Goal: Transaction & Acquisition: Purchase product/service

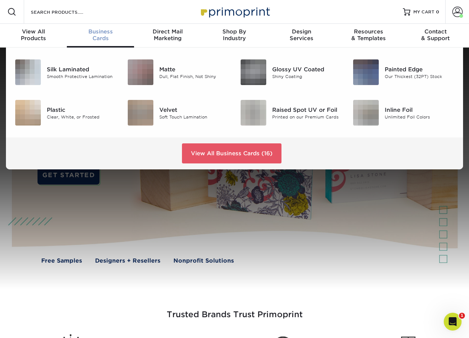
click at [103, 33] on span "Business" at bounding box center [100, 31] width 67 height 7
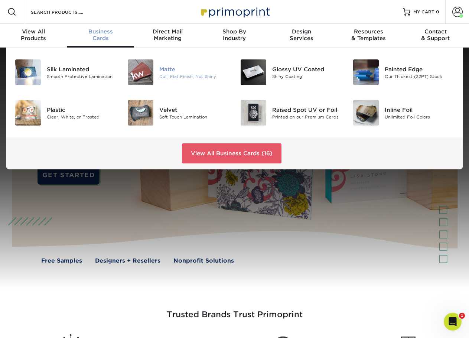
click at [143, 68] on img at bounding box center [141, 72] width 26 height 26
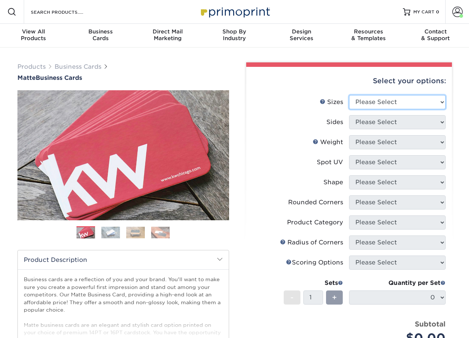
click at [381, 102] on select "Please Select 1.5" x 3.5" - Mini 1.75" x 3.5" - Mini 2" x 2" - Square 2" x 3" -…" at bounding box center [397, 102] width 97 height 14
select select "2.00x3.50"
click at [349, 95] on select "Please Select 1.5" x 3.5" - Mini 1.75" x 3.5" - Mini 2" x 2" - Square 2" x 3" -…" at bounding box center [397, 102] width 97 height 14
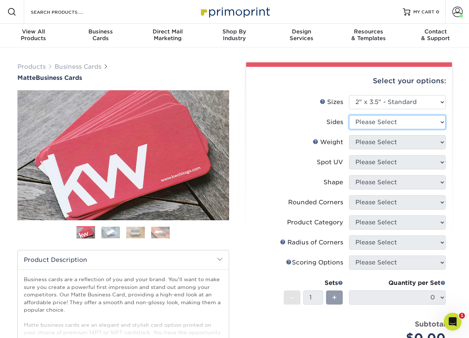
click at [357, 124] on select "Please Select Print Both Sides Print Front Only" at bounding box center [397, 122] width 97 height 14
select select "13abbda7-1d64-4f25-8bb2-c179b224825d"
click at [349, 115] on select "Please Select Print Both Sides Print Front Only" at bounding box center [397, 122] width 97 height 14
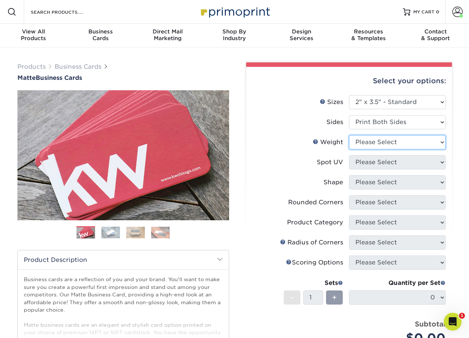
click at [363, 141] on select "Please Select 16PT 14PT" at bounding box center [397, 142] width 97 height 14
select select "16PT"
click at [349, 135] on select "Please Select 16PT 14PT" at bounding box center [397, 142] width 97 height 14
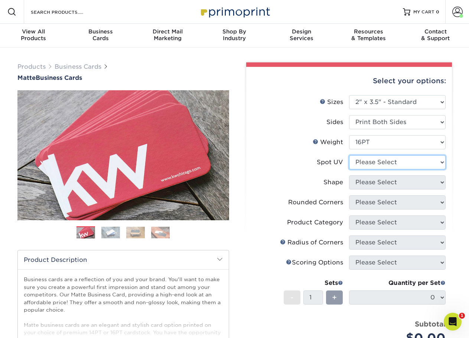
click at [366, 163] on select "Please Select No Spot UV Front and Back (Both Sides) Front Only Back Only" at bounding box center [397, 162] width 97 height 14
select select "3"
click at [349, 155] on select "Please Select No Spot UV Front and Back (Both Sides) Front Only Back Only" at bounding box center [397, 162] width 97 height 14
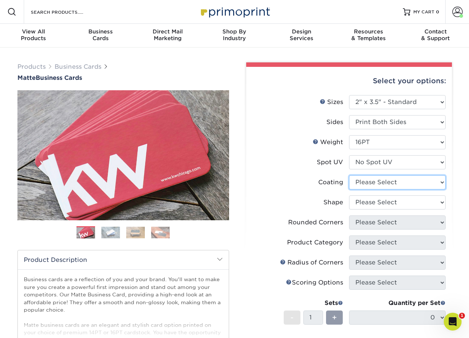
click at [366, 183] on select at bounding box center [397, 182] width 97 height 14
select select "121bb7b5-3b4d-429f-bd8d-bbf80e953313"
click at [349, 175] on select at bounding box center [397, 182] width 97 height 14
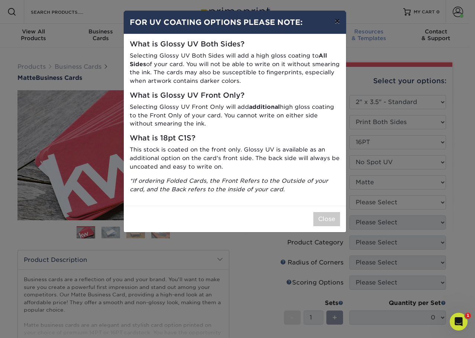
click at [336, 19] on button "×" at bounding box center [336, 21] width 17 height 21
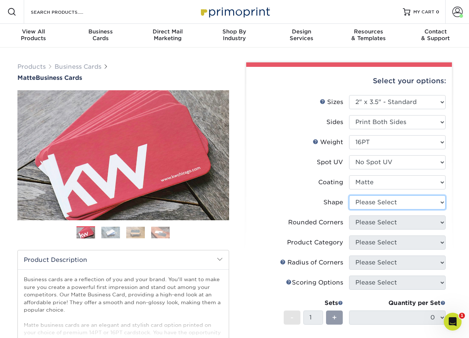
click at [373, 205] on select "Please Select Standard Oval" at bounding box center [397, 202] width 97 height 14
select select "standard"
click at [349, 195] on select "Please Select Standard Oval" at bounding box center [397, 202] width 97 height 14
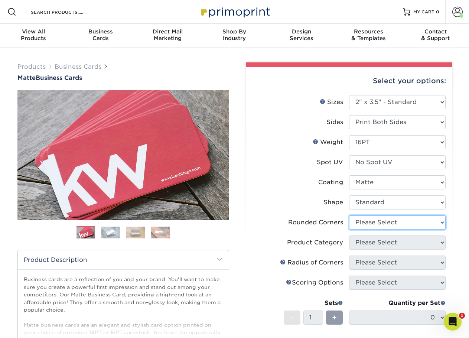
click at [373, 225] on select "Please Select Yes - Round 2 Corners Yes - Round 4 Corners No" at bounding box center [397, 222] width 97 height 14
select select "0"
click at [349, 215] on select "Please Select Yes - Round 2 Corners Yes - Round 4 Corners No" at bounding box center [397, 222] width 97 height 14
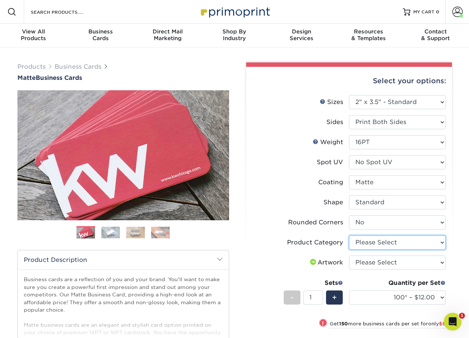
click at [361, 240] on select "Please Select Business Cards" at bounding box center [397, 242] width 97 height 14
select select "3b5148f1-0588-4f88-a218-97bcfdce65c1"
click at [349, 235] on select "Please Select Business Cards" at bounding box center [397, 242] width 97 height 14
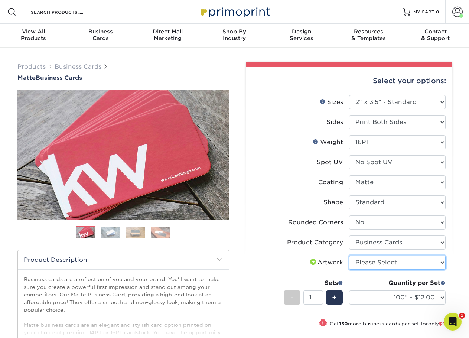
click at [363, 261] on select "Please Select I will upload files I need a design - $100" at bounding box center [397, 262] width 97 height 14
select select "upload"
click at [349, 255] on select "Please Select I will upload files I need a design - $100" at bounding box center [397, 262] width 97 height 14
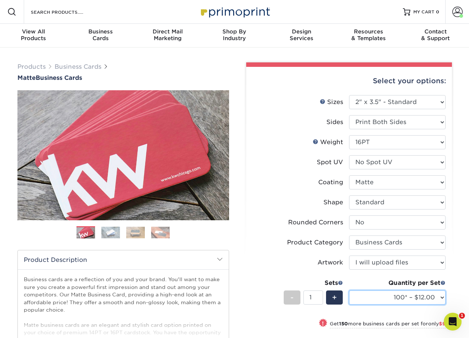
click at [375, 297] on select "100* – $12.00 250* – $21.00 500 – $42.00 1000 – $53.00 2500 – $95.00 5000 – $18…" at bounding box center [397, 297] width 97 height 14
select select "250* – $21.00"
click at [349, 290] on select "100* – $12.00 250* – $21.00 500 – $42.00 1000 – $53.00 2500 – $95.00 5000 – $18…" at bounding box center [397, 297] width 97 height 14
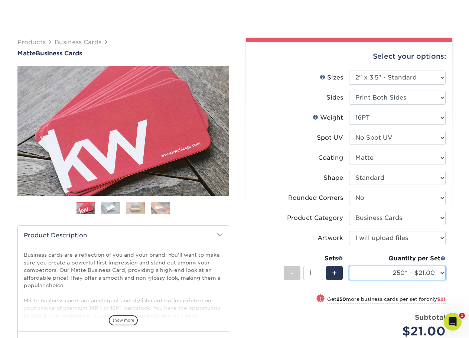
scroll to position [149, 0]
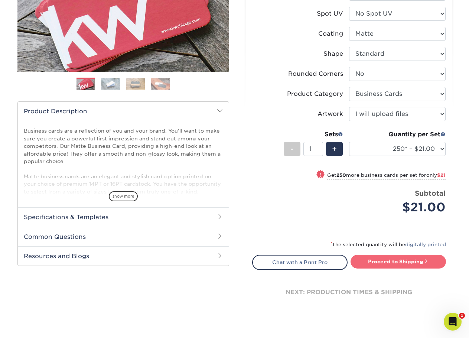
click at [395, 261] on link "Proceed to Shipping" at bounding box center [398, 261] width 95 height 13
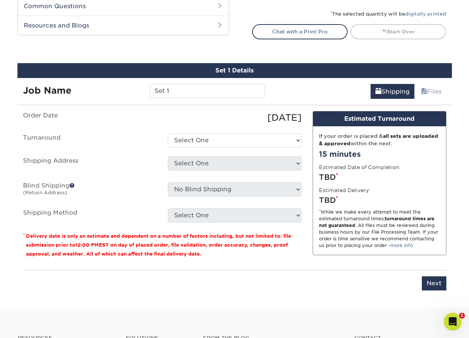
scroll to position [424, 0]
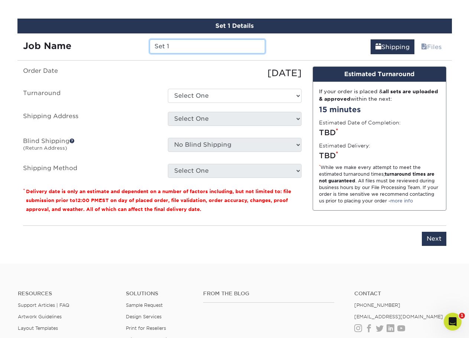
drag, startPoint x: 170, startPoint y: 48, endPoint x: 129, endPoint y: 43, distance: 41.5
click at [140, 44] on div "Job Name Set 1" at bounding box center [144, 46] width 254 height 14
type input "[PERSON_NAME] NEW"
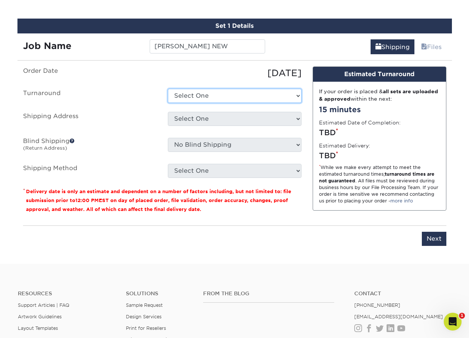
click at [219, 95] on select "Select One 2-4 Business Days 2 Day Next Business Day" at bounding box center [235, 96] width 134 height 14
select select "9fe09f74-13a8-4433-b0c6-7e0e9829344b"
click at [168, 89] on select "Select One 2-4 Business Days 2 Day Next Business Day" at bounding box center [235, 96] width 134 height 14
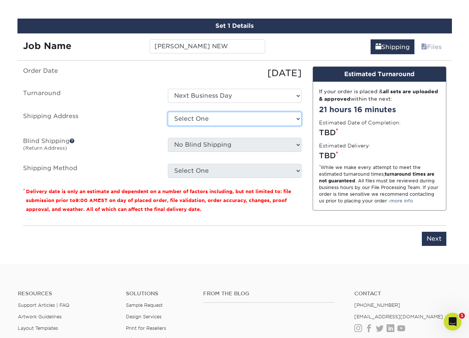
click at [198, 117] on select "Select One Aaron Stock Adam Gander Amanda Weber Ana Young Anthony Pozzi Bert Bl…" at bounding box center [235, 119] width 134 height 14
select select "285317"
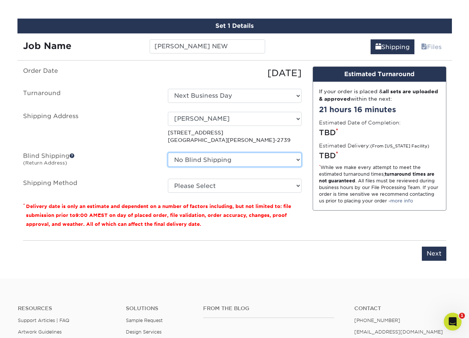
click at [193, 160] on select "No Blind Shipping Aaron Stock Adam Gander Amanda Weber Ana Young Anthony Pozzi …" at bounding box center [235, 160] width 134 height 14
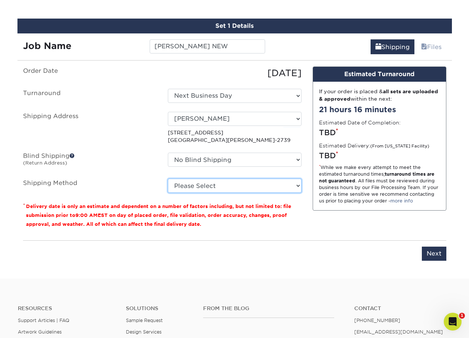
click at [192, 186] on select "Please Select Ground Shipping (+$7.84) 3 Day Shipping Service (+$20.04) 2 Day A…" at bounding box center [235, 186] width 134 height 14
select select "03"
click at [168, 179] on select "Please Select Ground Shipping (+$7.84) 3 Day Shipping Service (+$20.04) 2 Day A…" at bounding box center [235, 186] width 134 height 14
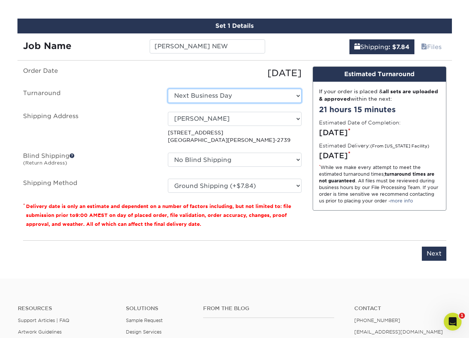
click at [206, 93] on select "Select One 2-4 Business Days 2 Day Next Business Day" at bounding box center [235, 96] width 134 height 14
select select "23721297-b68b-4846-ba83-3171e6bd9d78"
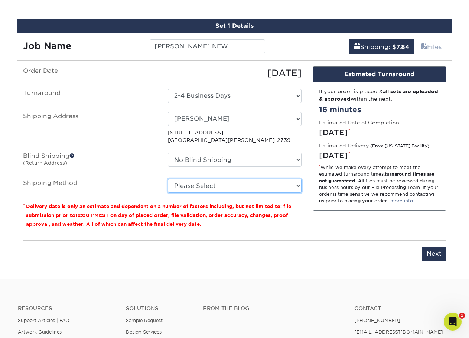
click at [212, 188] on select "Please Select Ground Shipping (+$7.84) 3 Day Shipping Service (+$20.04) 2 Day A…" at bounding box center [235, 186] width 134 height 14
select select "03"
click at [168, 179] on select "Please Select Ground Shipping (+$7.84) 3 Day Shipping Service (+$20.04) 2 Day A…" at bounding box center [235, 186] width 134 height 14
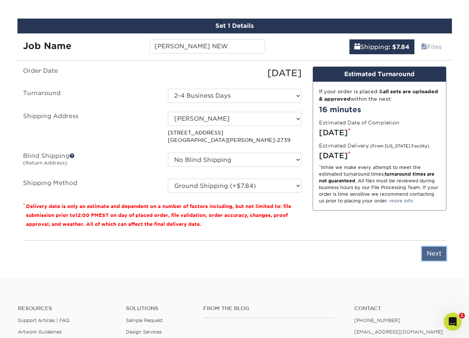
click at [431, 252] on input "Next" at bounding box center [434, 254] width 25 height 14
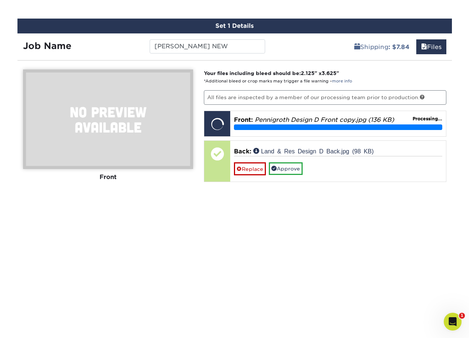
click at [28, 219] on div "Front Back" at bounding box center [108, 221] width 170 height 305
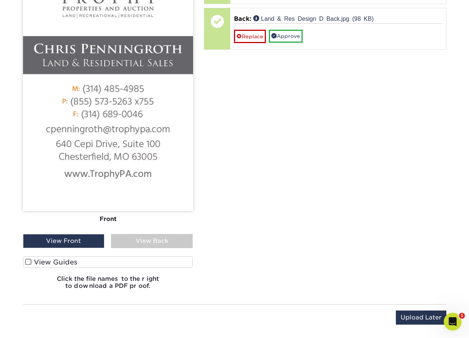
scroll to position [572, 0]
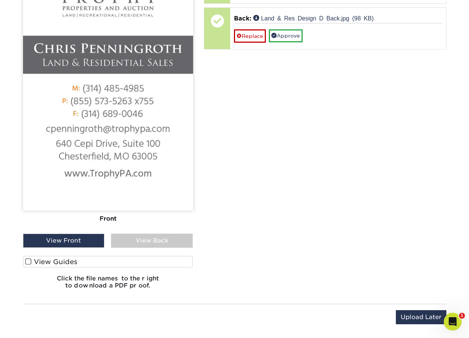
click at [28, 262] on span at bounding box center [28, 261] width 6 height 7
click at [0, 0] on input "View Guides" at bounding box center [0, 0] width 0 height 0
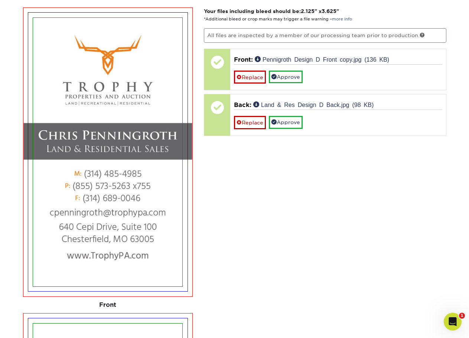
scroll to position [468, 0]
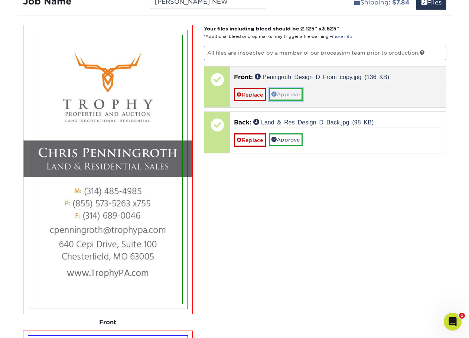
click at [296, 97] on link "Approve" at bounding box center [286, 94] width 34 height 13
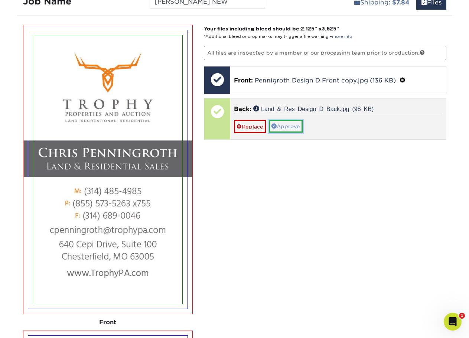
click at [290, 129] on link "Approve" at bounding box center [286, 126] width 34 height 13
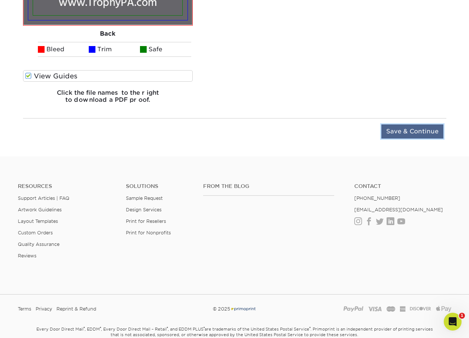
click at [417, 131] on input "Save & Continue" at bounding box center [412, 131] width 62 height 14
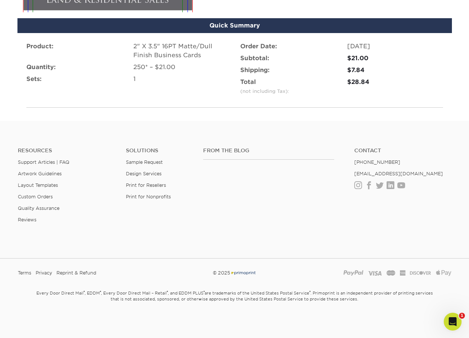
scroll to position [500, 0]
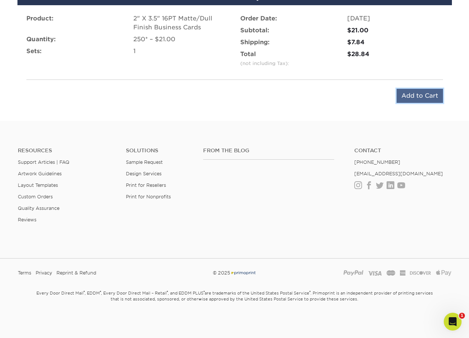
click at [416, 99] on input "Add to Cart" at bounding box center [420, 96] width 46 height 14
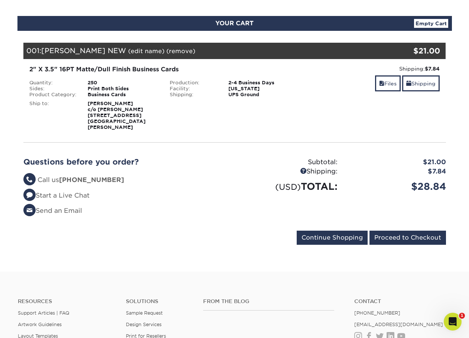
scroll to position [74, 0]
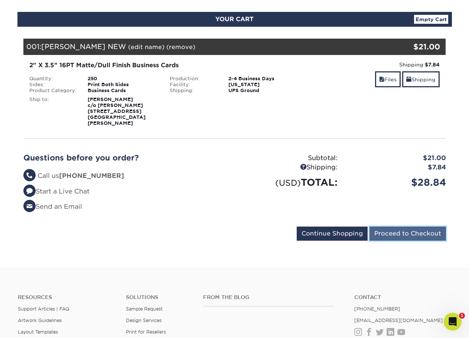
click at [400, 229] on input "Proceed to Checkout" at bounding box center [407, 234] width 76 height 14
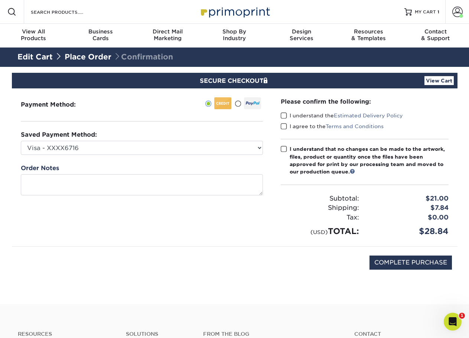
click at [284, 115] on span at bounding box center [284, 115] width 6 height 7
click at [0, 0] on input "I understand the Estimated Delivery Policy" at bounding box center [0, 0] width 0 height 0
click at [283, 125] on span at bounding box center [284, 126] width 6 height 7
click at [0, 0] on input "I agree to the Terms and Conditions" at bounding box center [0, 0] width 0 height 0
click at [283, 149] on span at bounding box center [284, 149] width 6 height 7
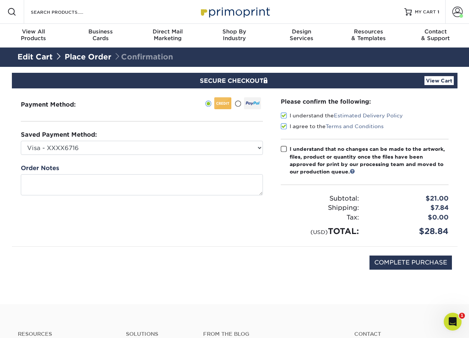
click at [0, 0] on input "I understand that no changes can be made to the artwork, files, product or quan…" at bounding box center [0, 0] width 0 height 0
click at [402, 264] on input "COMPLETE PURCHASE" at bounding box center [410, 262] width 82 height 14
type input "PROCESSING, PLEASE WAIT..."
